Goal: Information Seeking & Learning: Learn about a topic

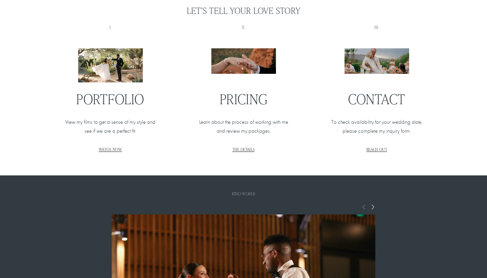
scroll to position [777, 0]
click at [250, 151] on span "THE DETAILS" at bounding box center [244, 149] width 22 height 5
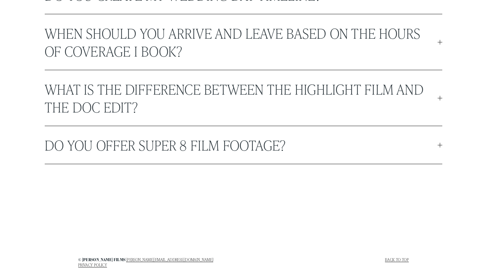
scroll to position [1890, 0]
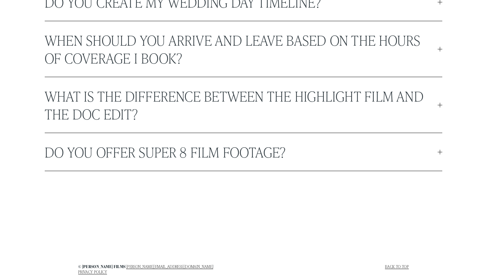
click at [250, 151] on span "Do you offer Super 8 film footage?" at bounding box center [241, 152] width 393 height 18
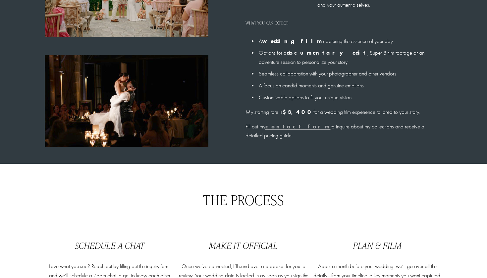
scroll to position [559, 0]
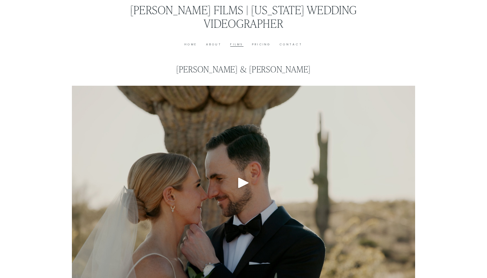
click at [264, 43] on link "Pricing" at bounding box center [261, 44] width 19 height 5
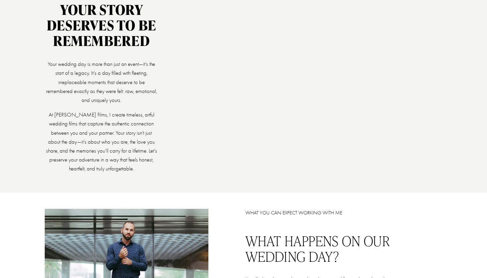
scroll to position [78, 0]
